Goal: Information Seeking & Learning: Find specific fact

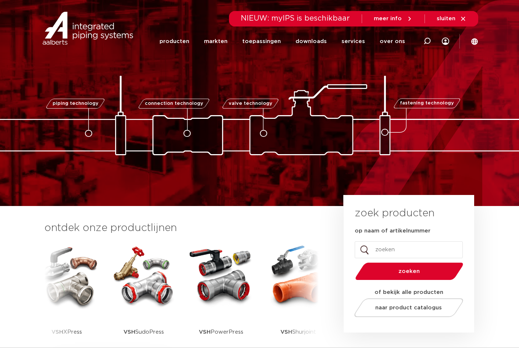
drag, startPoint x: 400, startPoint y: 250, endPoint x: 394, endPoint y: 243, distance: 9.1
click at [400, 250] on input "op naam of artikelnummer" at bounding box center [409, 249] width 108 height 17
paste input "0500808"
type input "0500808"
click at [352, 262] on button "zoeken" at bounding box center [409, 271] width 114 height 19
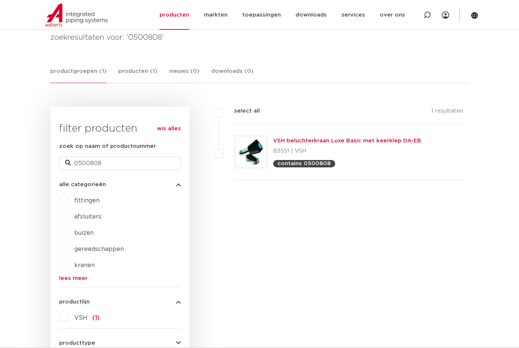
click at [306, 139] on link "VSH beluchterkraan Luxe Basic met keerklep DA-EB" at bounding box center [347, 141] width 148 height 6
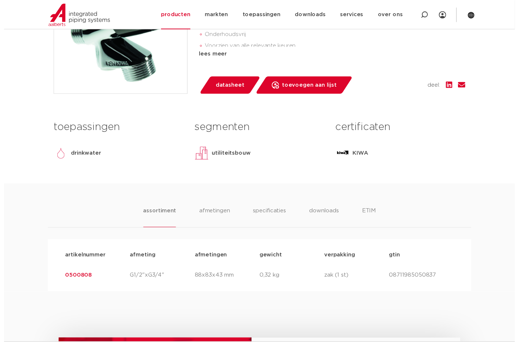
scroll to position [257, 0]
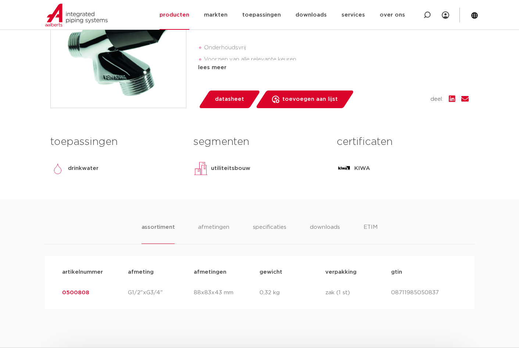
click at [231, 102] on span "datasheet" at bounding box center [229, 99] width 29 height 12
